Goal: Check status

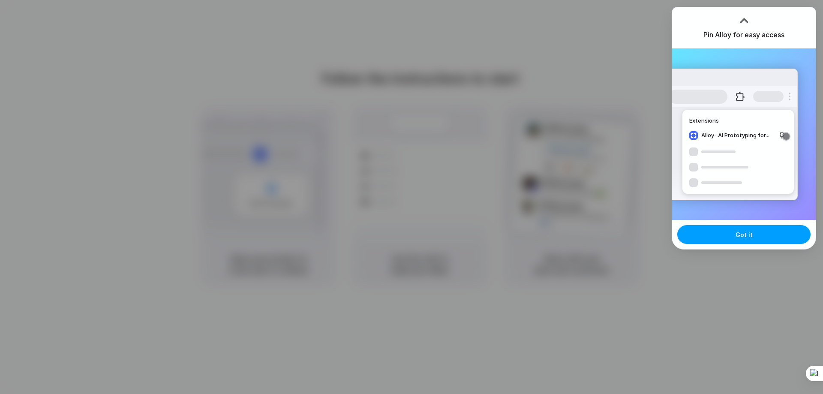
click at [715, 235] on button "Got it" at bounding box center [744, 234] width 133 height 19
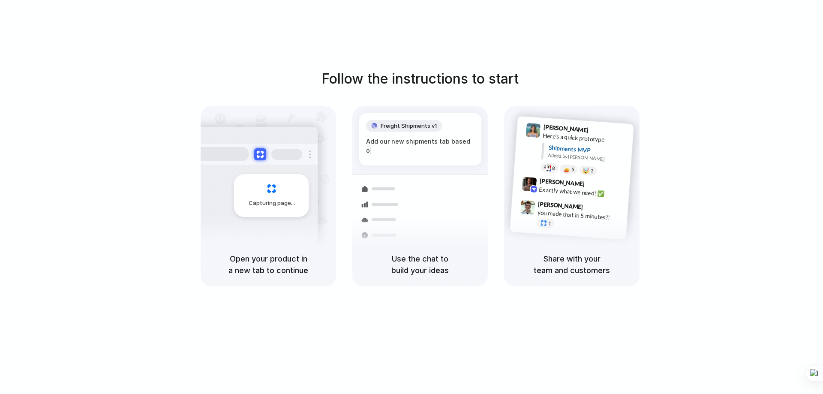
click at [289, 214] on div "Capturing page" at bounding box center [271, 195] width 75 height 43
click at [385, 178] on div "Shipments" at bounding box center [374, 235] width 63 height 120
click at [454, 181] on div "Container from [GEOGRAPHIC_DATA] 40ft • ETA [DATE] • In transit Express deliver…" at bounding box center [451, 235] width 91 height 120
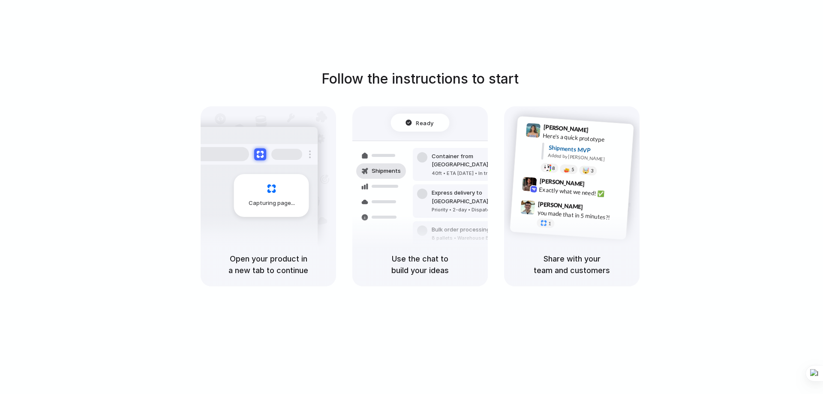
drag, startPoint x: 569, startPoint y: 64, endPoint x: 584, endPoint y: 58, distance: 15.6
click at [569, 64] on div "Follow the instructions to start Capturing page Open your product in a new tab …" at bounding box center [420, 205] width 840 height 411
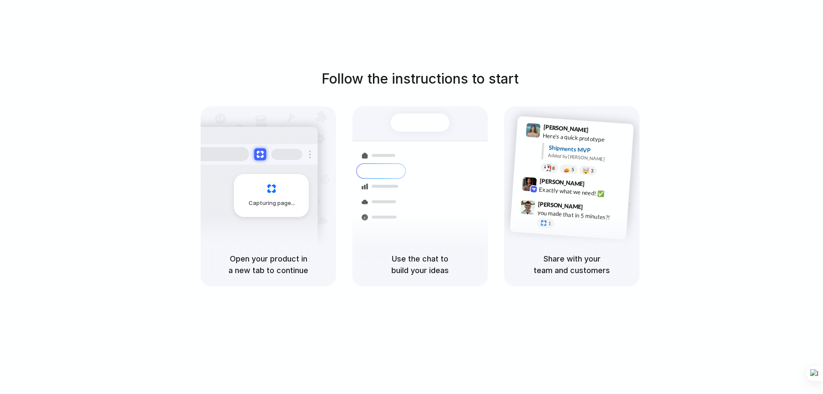
click at [420, 197] on div at bounding box center [420, 197] width 0 height 0
